Goal: Transaction & Acquisition: Download file/media

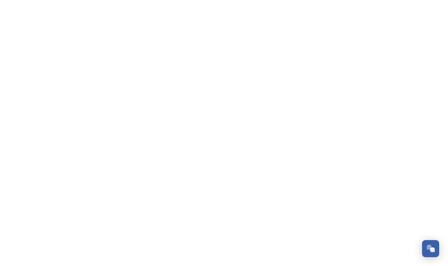
scroll to position [588, 0]
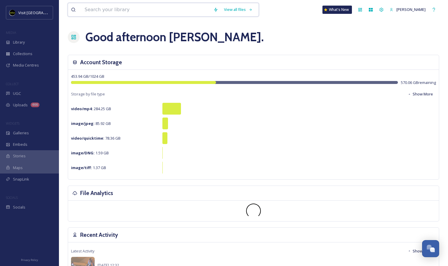
click at [168, 9] on input at bounding box center [146, 9] width 129 height 13
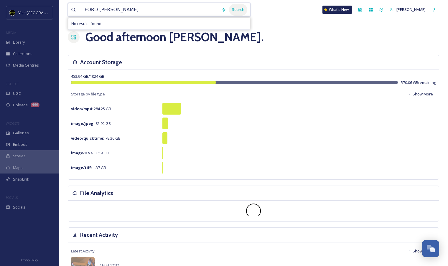
type input "FORD [PERSON_NAME]"
click at [238, 8] on div "Search" at bounding box center [238, 9] width 18 height 11
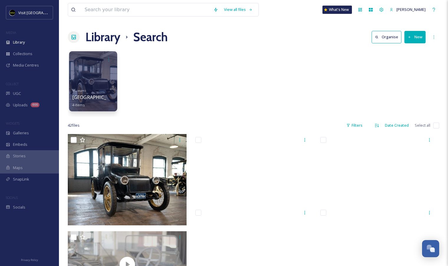
scroll to position [0, 0]
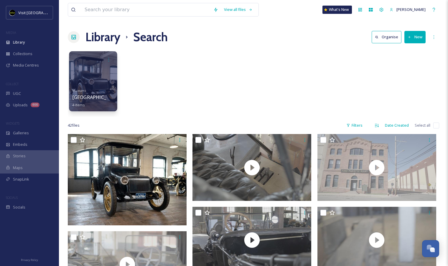
click at [95, 77] on div at bounding box center [93, 81] width 48 height 60
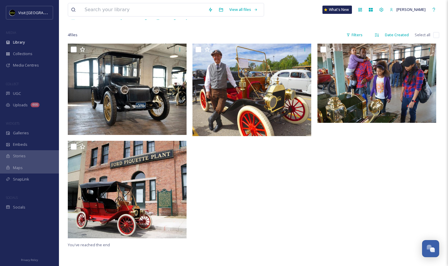
scroll to position [37, 0]
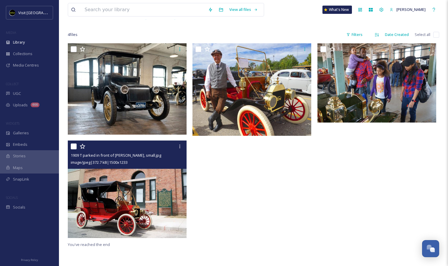
click at [177, 162] on div "image/jpeg | 372.7 kB | 1500 x 1233" at bounding box center [128, 162] width 114 height 7
click at [155, 188] on img at bounding box center [127, 189] width 119 height 97
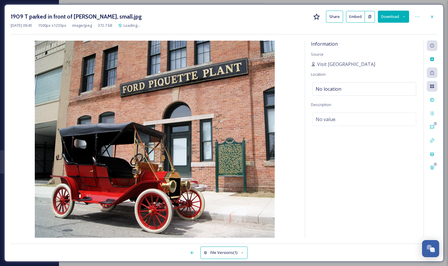
click at [391, 20] on button "Download" at bounding box center [393, 17] width 31 height 12
click at [384, 31] on span "Download Original (1500 x 1233)" at bounding box center [378, 30] width 56 height 6
click at [435, 17] on div at bounding box center [432, 16] width 11 height 11
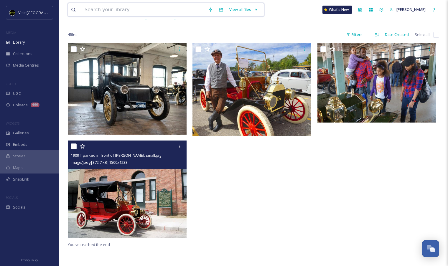
click at [171, 12] on input at bounding box center [143, 9] width 123 height 13
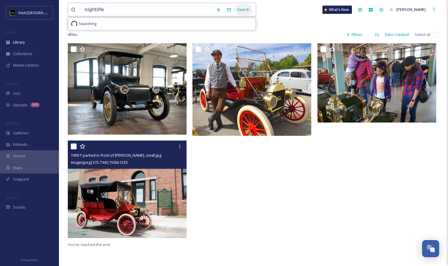
type input "nightlife"
click at [249, 14] on div "Search" at bounding box center [243, 9] width 18 height 11
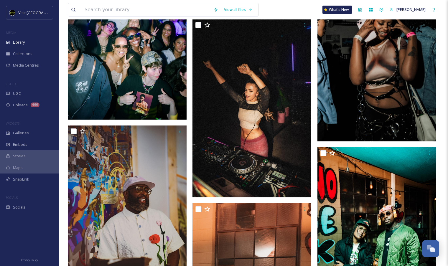
scroll to position [3480, 0]
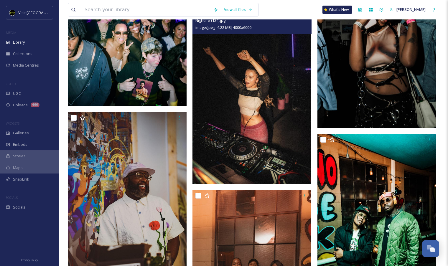
click at [276, 122] on img at bounding box center [251, 95] width 119 height 178
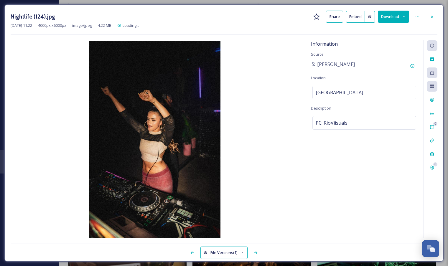
click at [395, 19] on button "Download" at bounding box center [393, 17] width 31 height 12
click at [382, 43] on span "Download Large (1333 x 2000)" at bounding box center [376, 42] width 52 height 6
